Goal: Find contact information: Find contact information

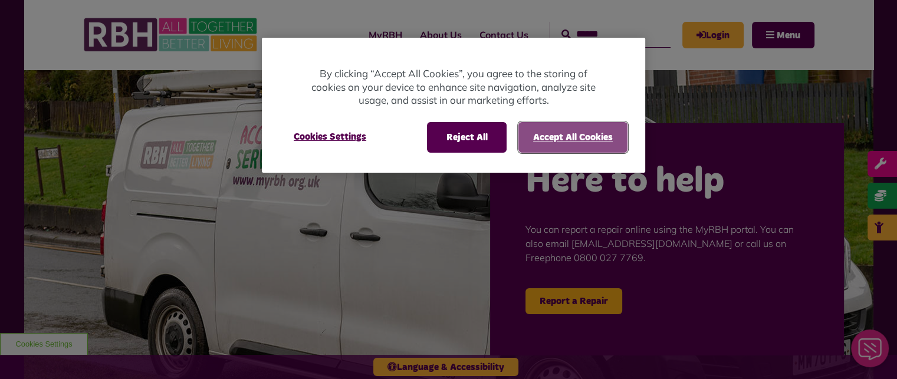
click at [565, 144] on button "Accept All Cookies" at bounding box center [572, 137] width 109 height 31
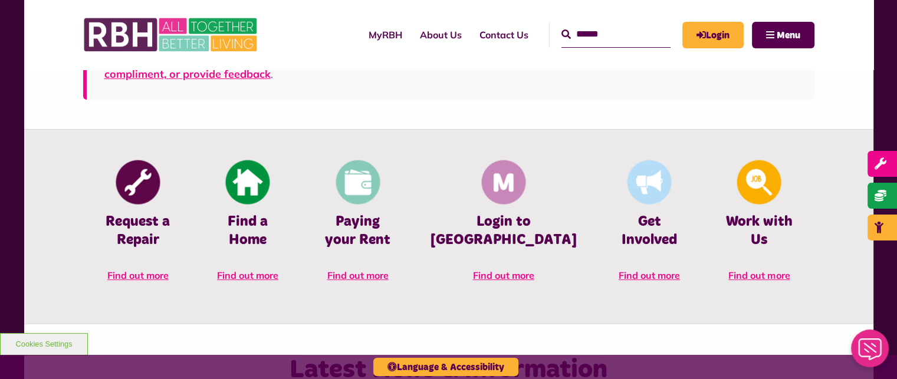
scroll to position [472, 0]
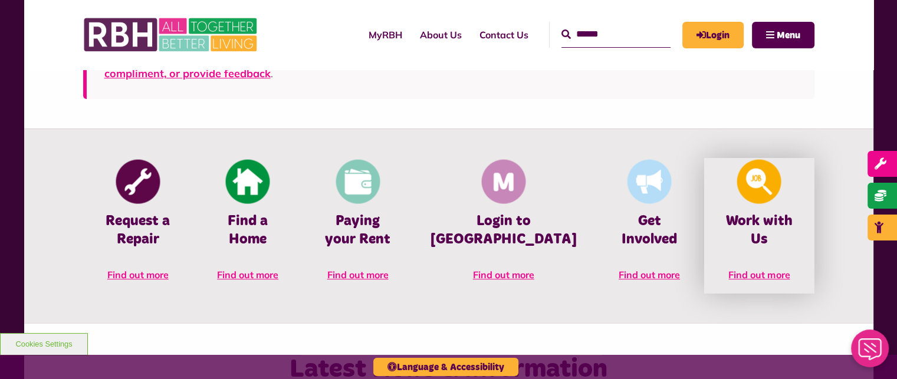
click at [756, 215] on h4 "Work with Us" at bounding box center [758, 230] width 74 height 37
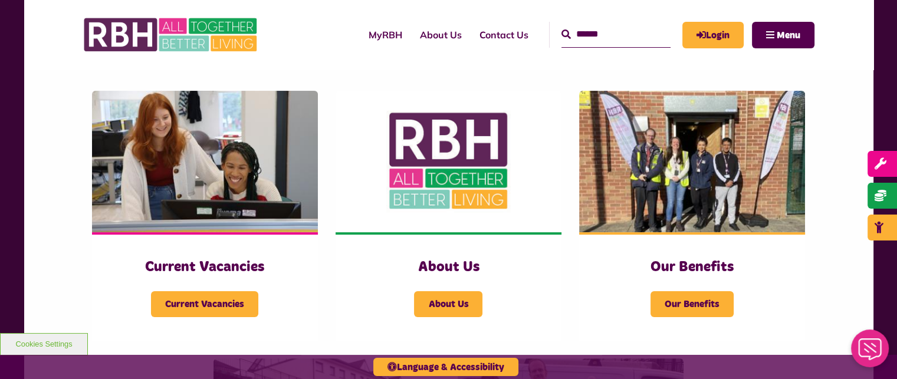
scroll to position [236, 0]
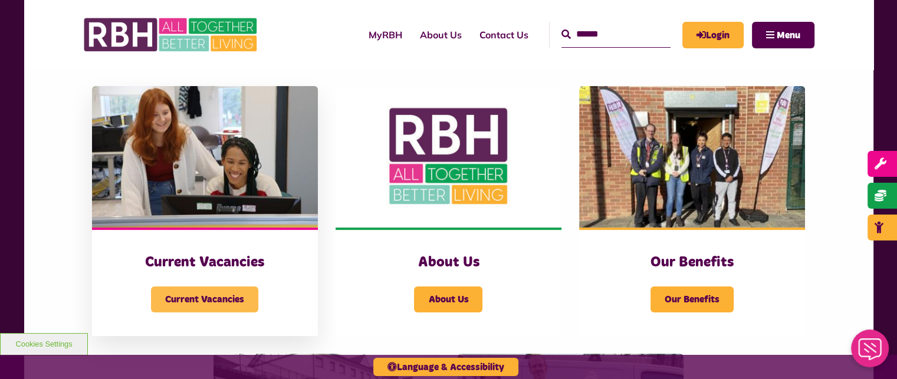
click at [216, 303] on span "Current Vacancies" at bounding box center [204, 299] width 107 height 26
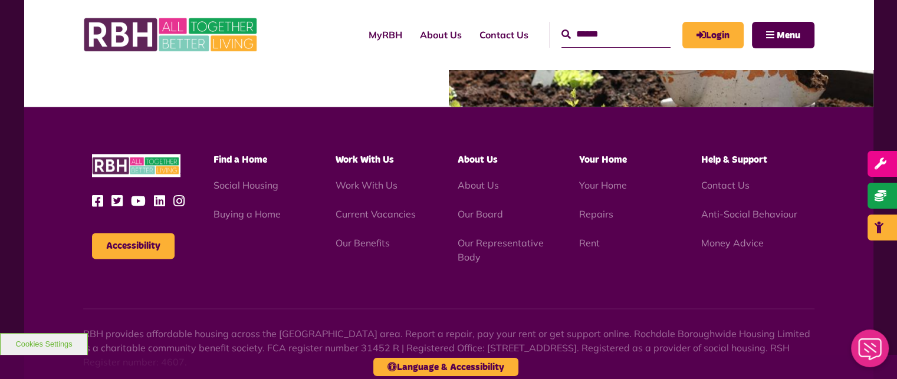
scroll to position [1827, 0]
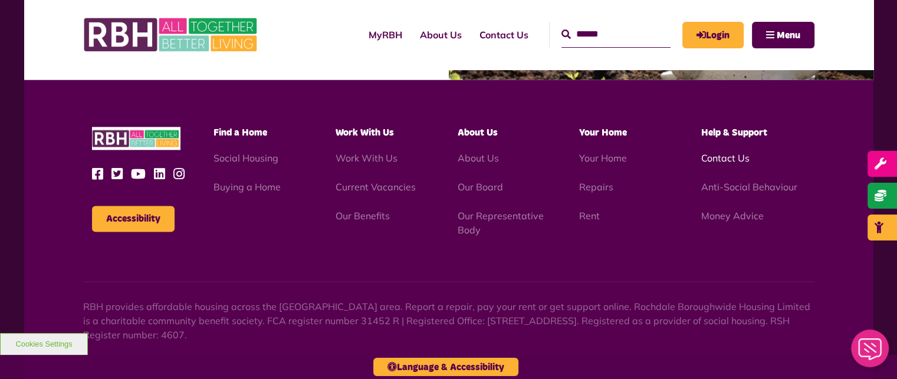
click at [730, 152] on link "Contact Us" at bounding box center [725, 158] width 48 height 12
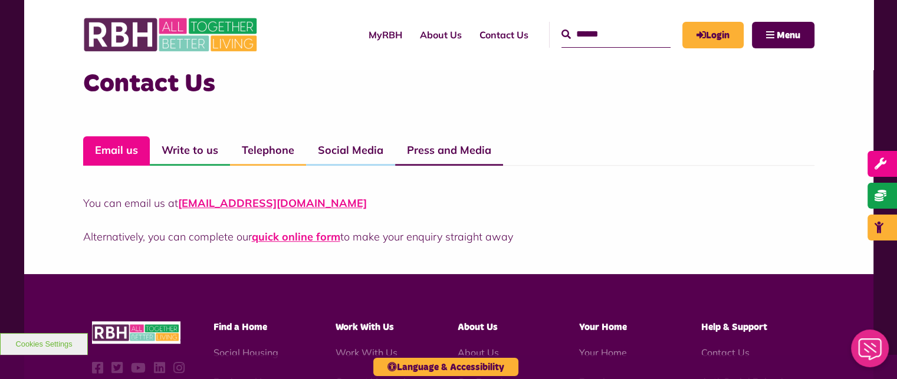
scroll to position [884, 0]
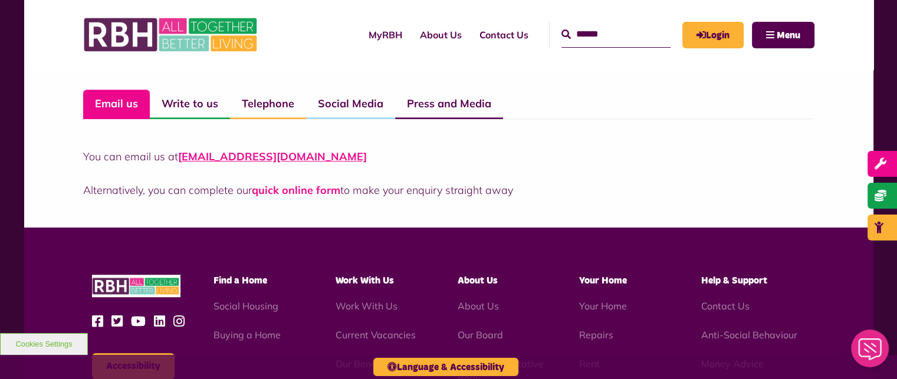
click at [286, 193] on link "quick online form" at bounding box center [296, 190] width 88 height 14
click at [304, 192] on link "quick online form" at bounding box center [296, 190] width 88 height 14
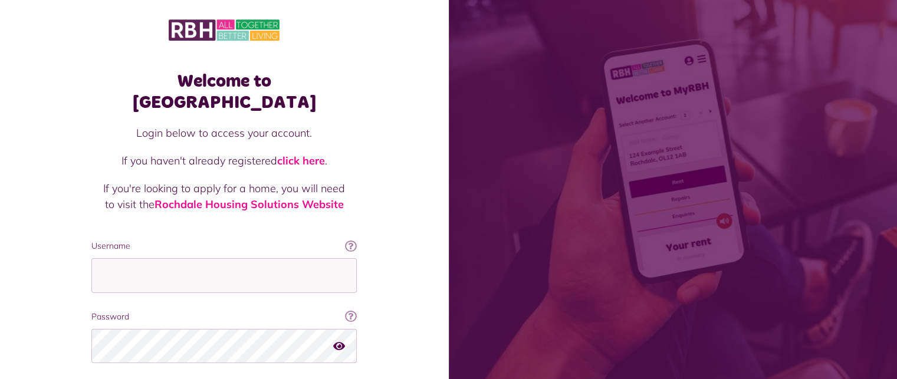
click at [412, 77] on div "Welcome to [GEOGRAPHIC_DATA] Login below to access your account. If you haven't…" at bounding box center [224, 237] width 449 height 474
